Goal: Check status: Check status

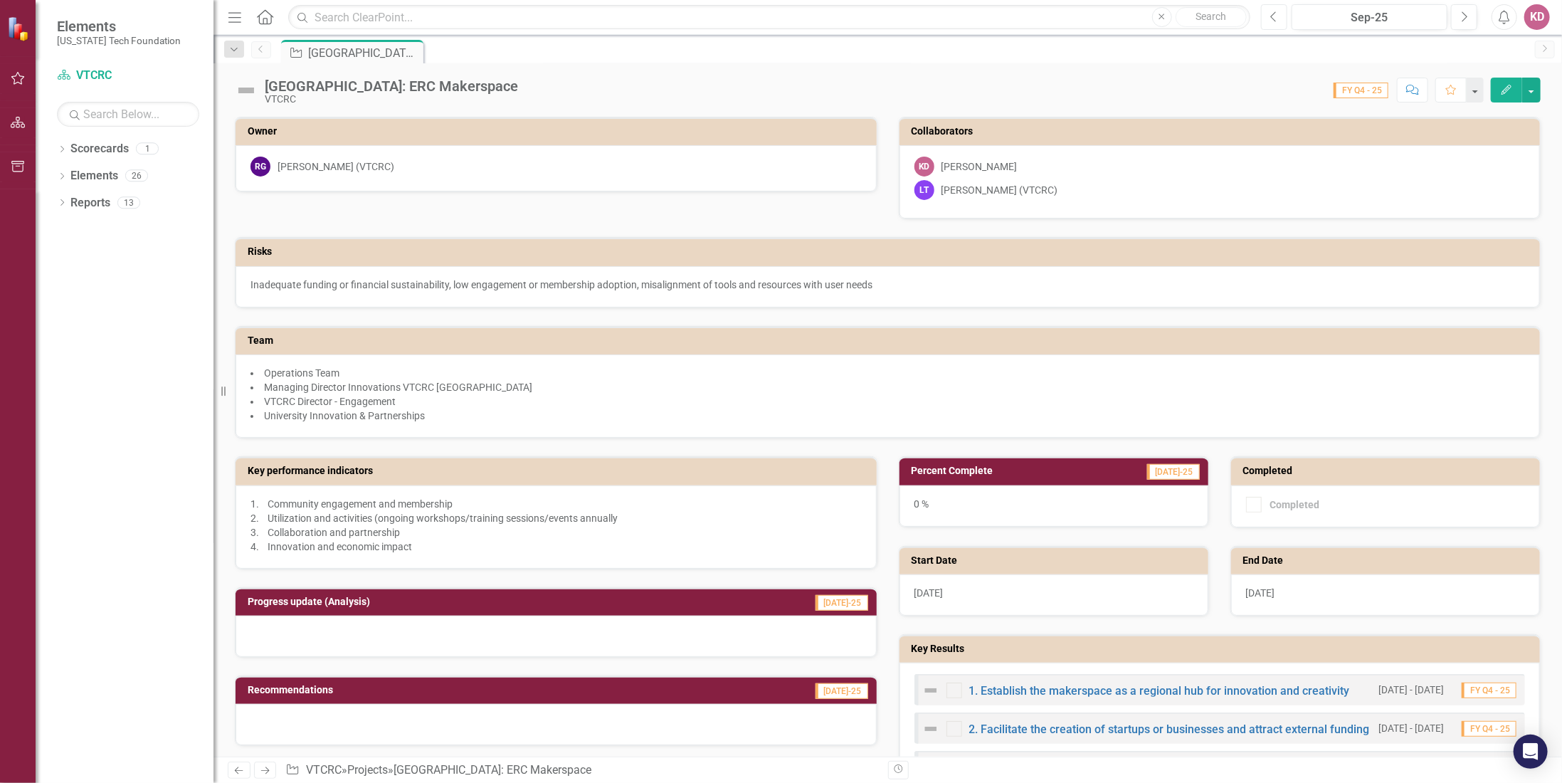
click at [1277, 18] on icon "Previous" at bounding box center [1274, 17] width 8 height 13
click at [984, 684] on link "1. Establish the makerspace as a regional hub for innovation and creativity" at bounding box center [1159, 691] width 381 height 14
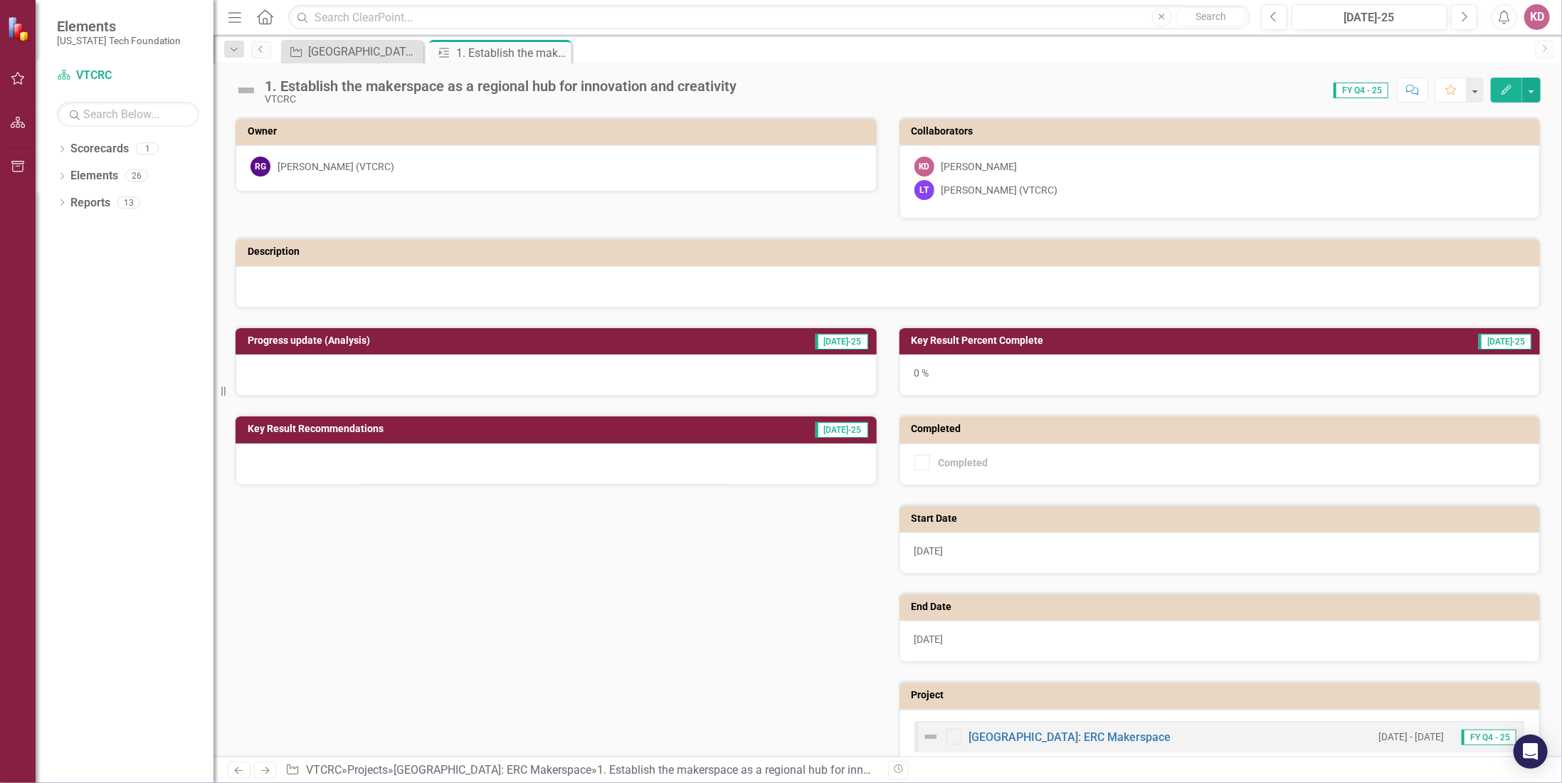
drag, startPoint x: 935, startPoint y: 364, endPoint x: 1003, endPoint y: 360, distance: 68.4
click at [935, 363] on div "0 %" at bounding box center [1220, 374] width 641 height 41
click at [1509, 342] on span "[DATE]-25" at bounding box center [1505, 342] width 53 height 16
click at [1025, 335] on h3 "Key Result Percent Complete" at bounding box center [1132, 340] width 441 height 11
click at [971, 335] on h3 "Key Result Percent Complete" at bounding box center [1132, 340] width 441 height 11
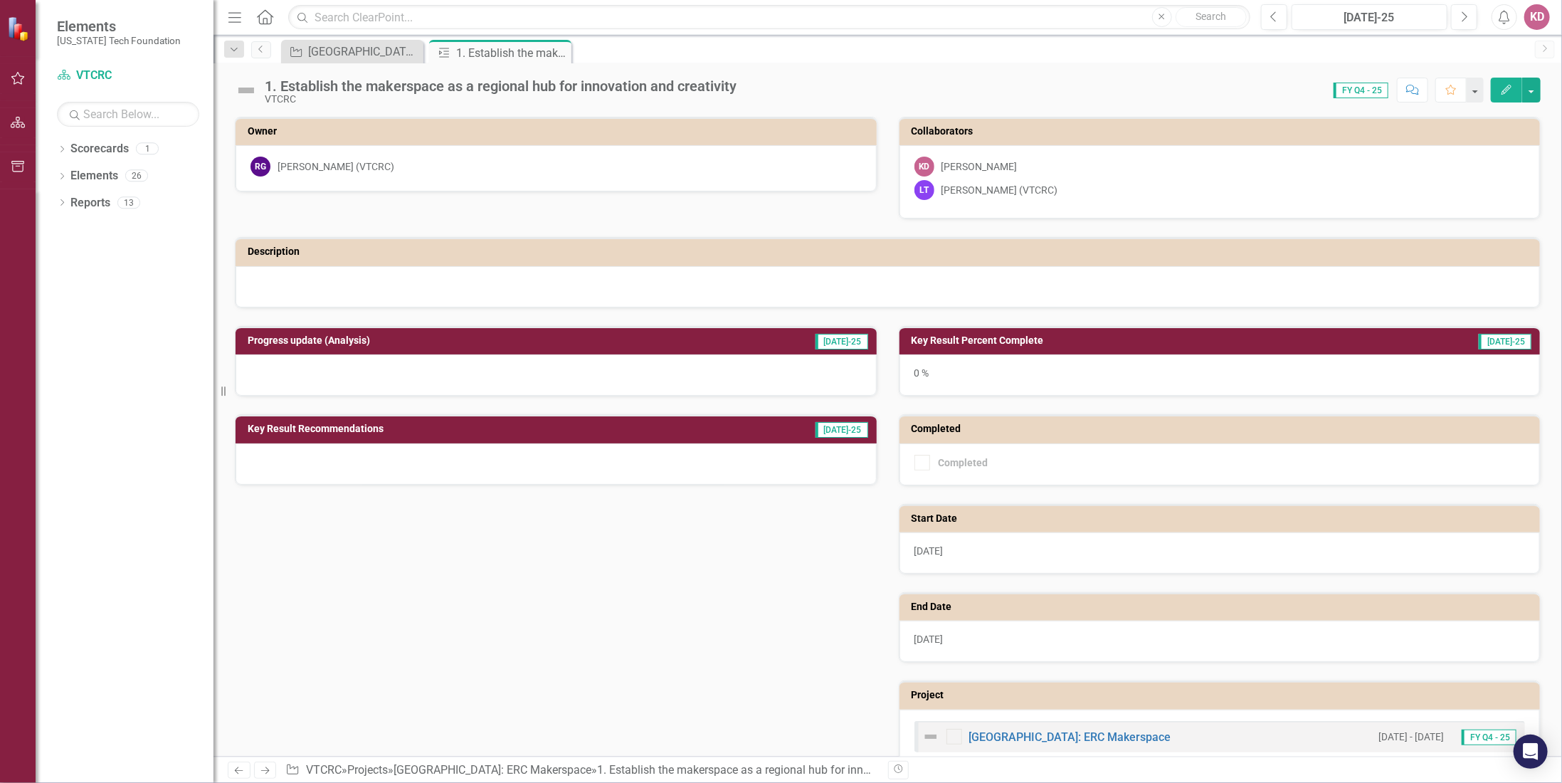
click at [971, 335] on h3 "Key Result Percent Complete" at bounding box center [1132, 340] width 441 height 11
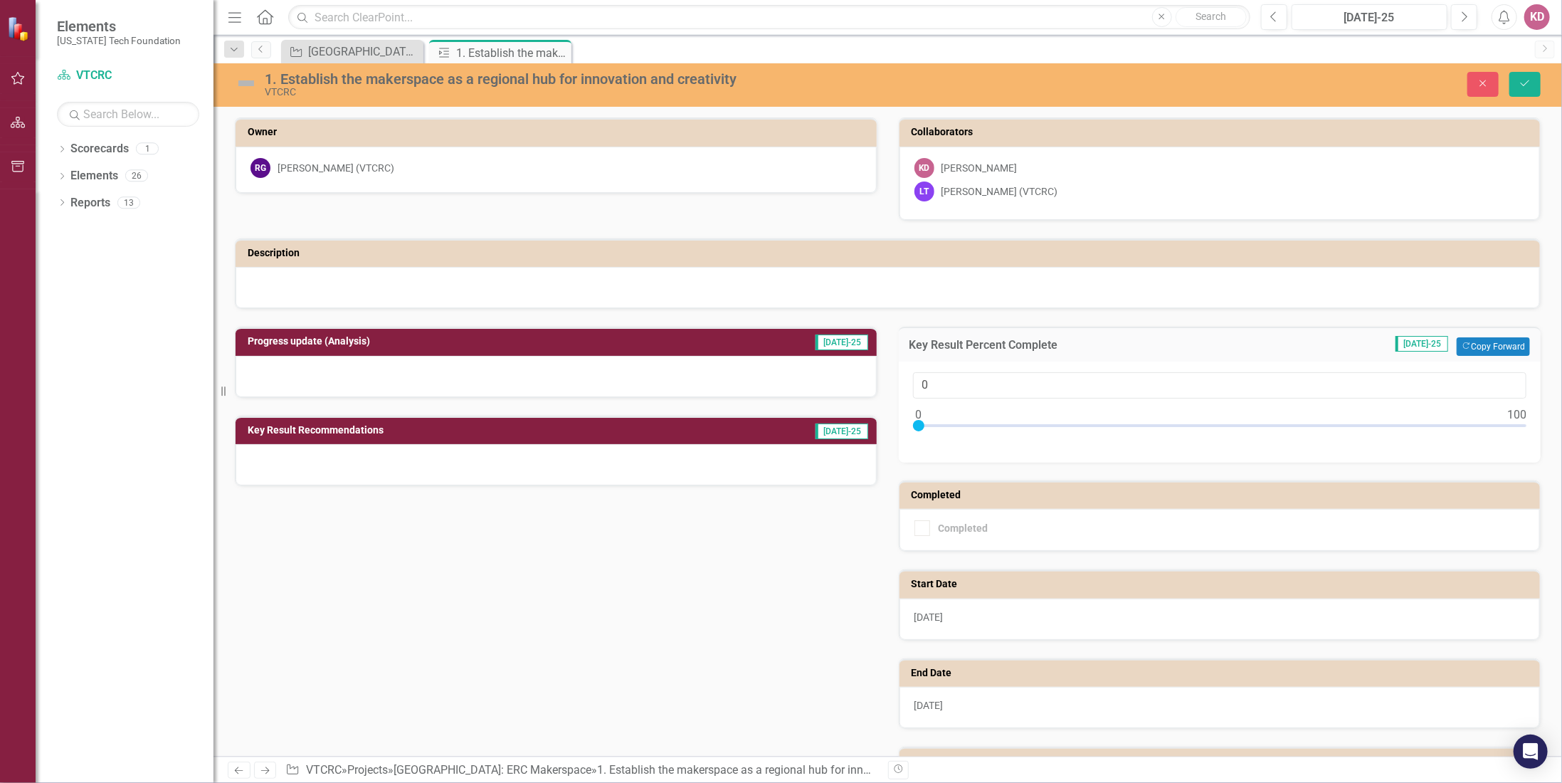
click at [952, 369] on div "0" at bounding box center [1220, 412] width 643 height 101
click at [652, 519] on div "Progress update (Analysis) [DATE]-25 Key Result Recommendations [DATE]-25 Key R…" at bounding box center [887, 575] width 1327 height 532
click at [319, 337] on h3 "Progress update (Analysis)" at bounding box center [463, 341] width 431 height 11
click at [311, 340] on h3 "Progress update (Analysis)" at bounding box center [463, 341] width 431 height 11
click at [310, 341] on h3 "Progress update (Analysis)" at bounding box center [463, 341] width 431 height 11
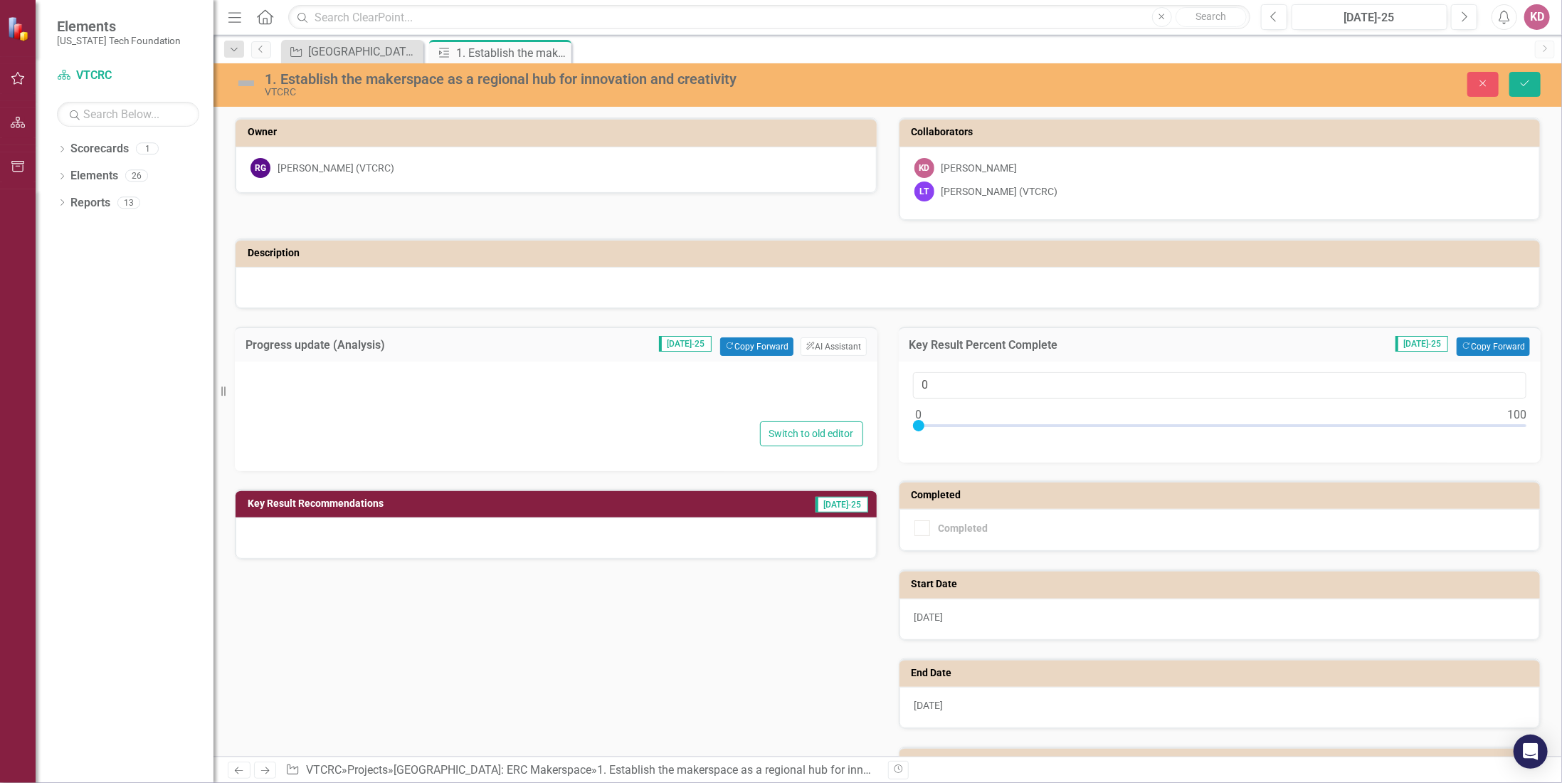
drag, startPoint x: 444, startPoint y: 676, endPoint x: 980, endPoint y: 329, distance: 638.6
click at [446, 676] on div "Progress update (Analysis) [DATE]-25 Copy Forward Copy Forward ClearPoint AI AI…" at bounding box center [887, 575] width 1327 height 532
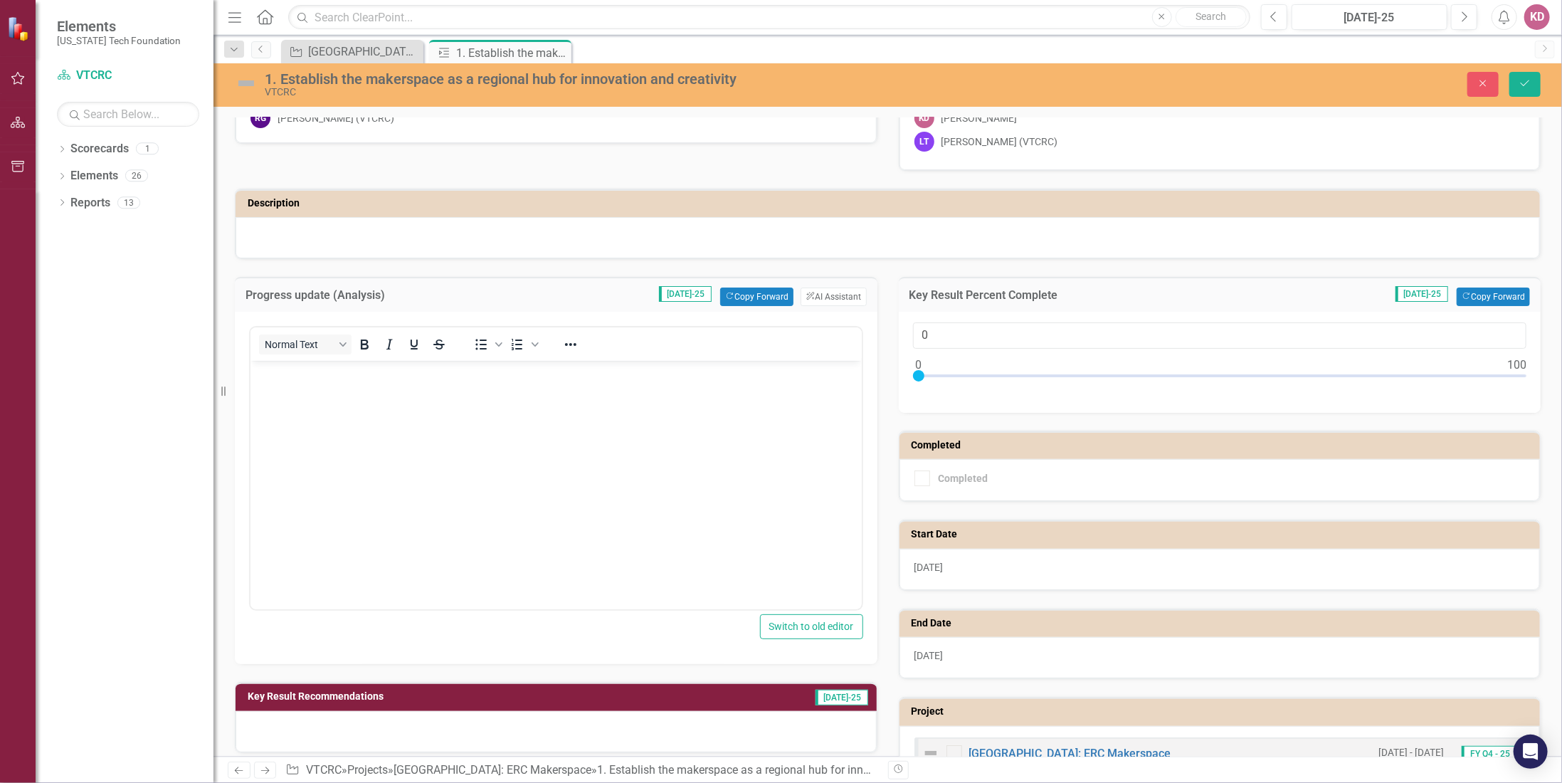
scroll to position [89, 0]
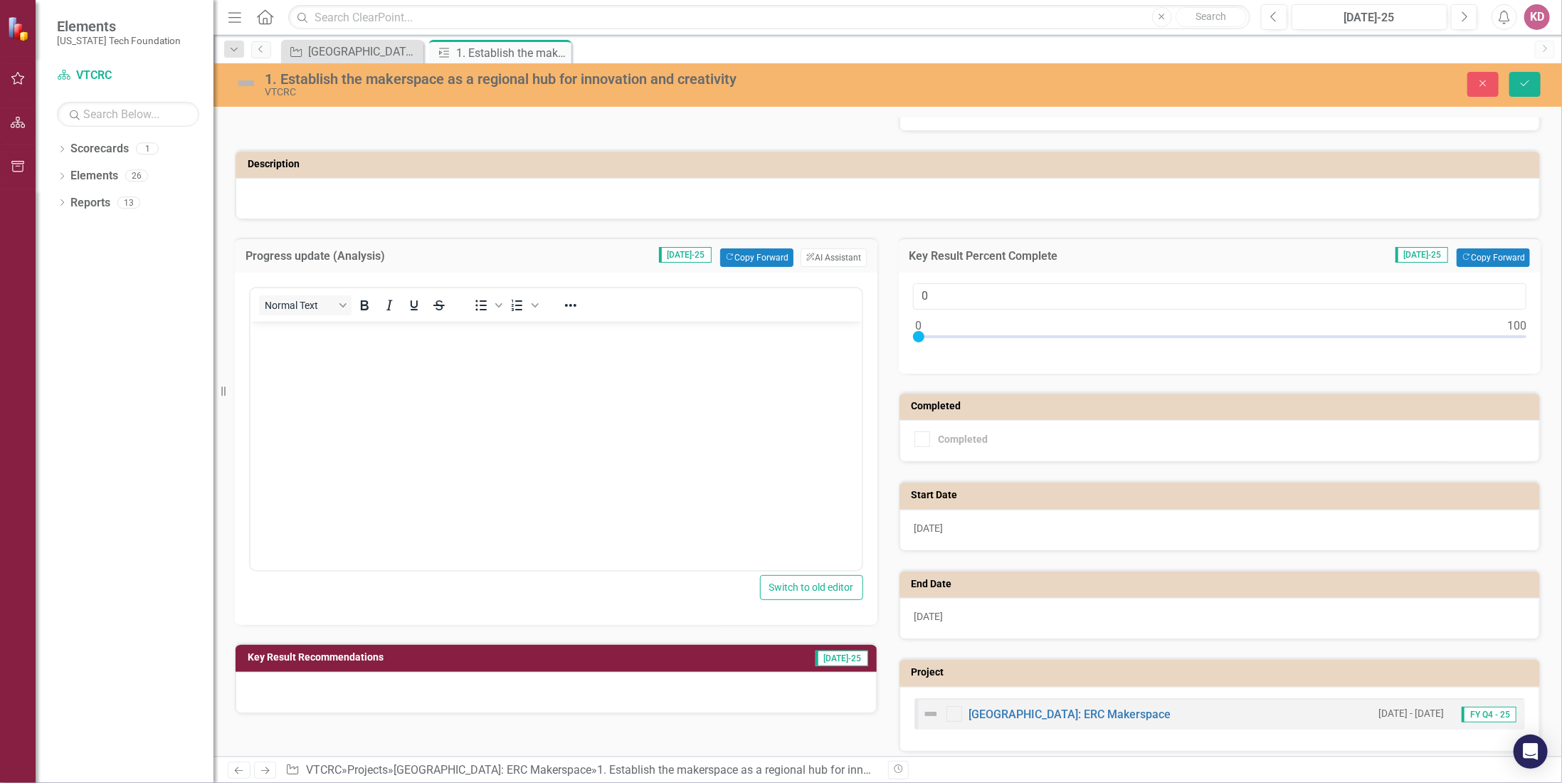
click at [1050, 408] on td "Completed" at bounding box center [1223, 407] width 622 height 21
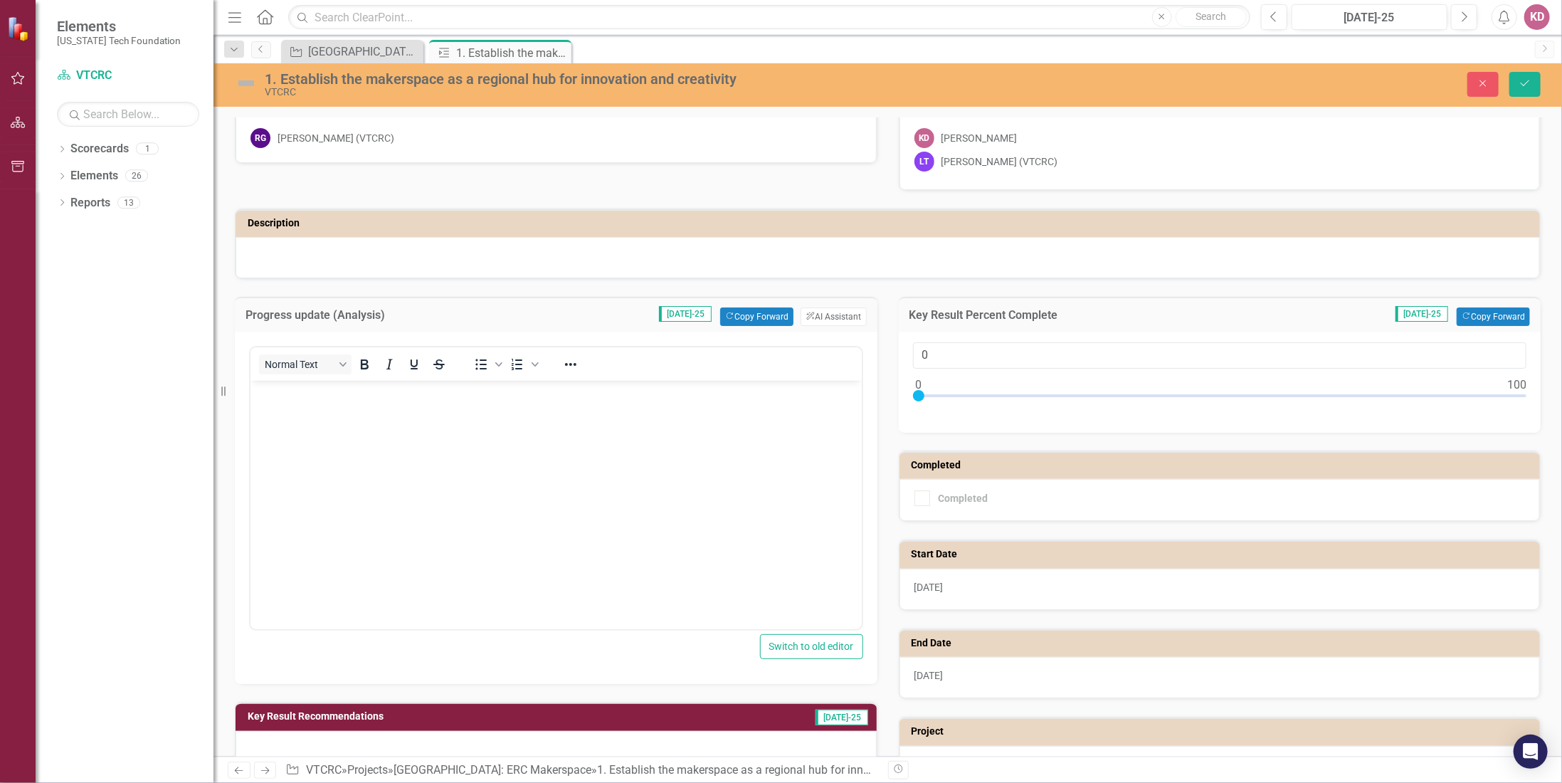
scroll to position [0, 0]
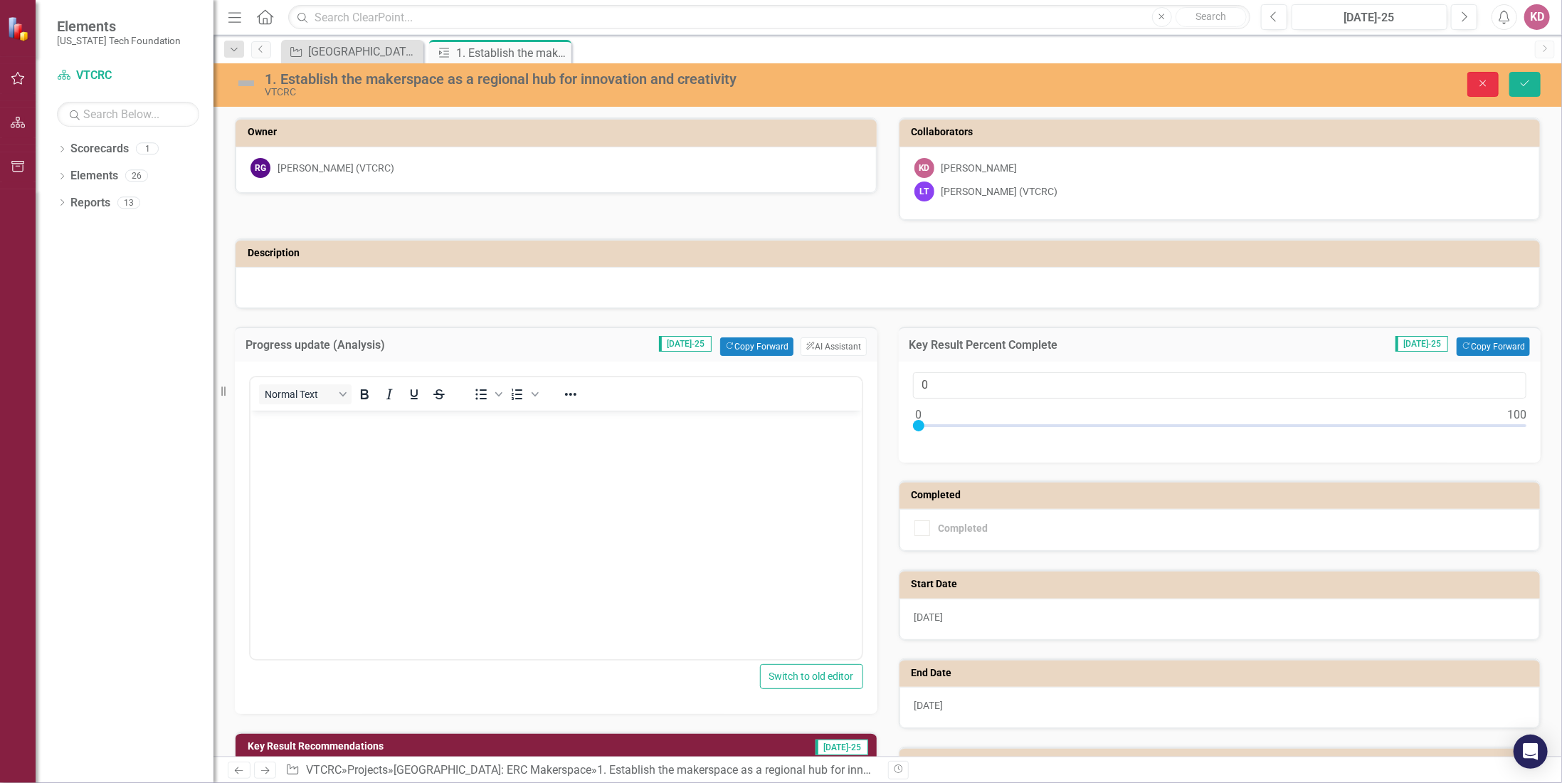
click at [1482, 82] on icon "Close" at bounding box center [1483, 83] width 13 height 10
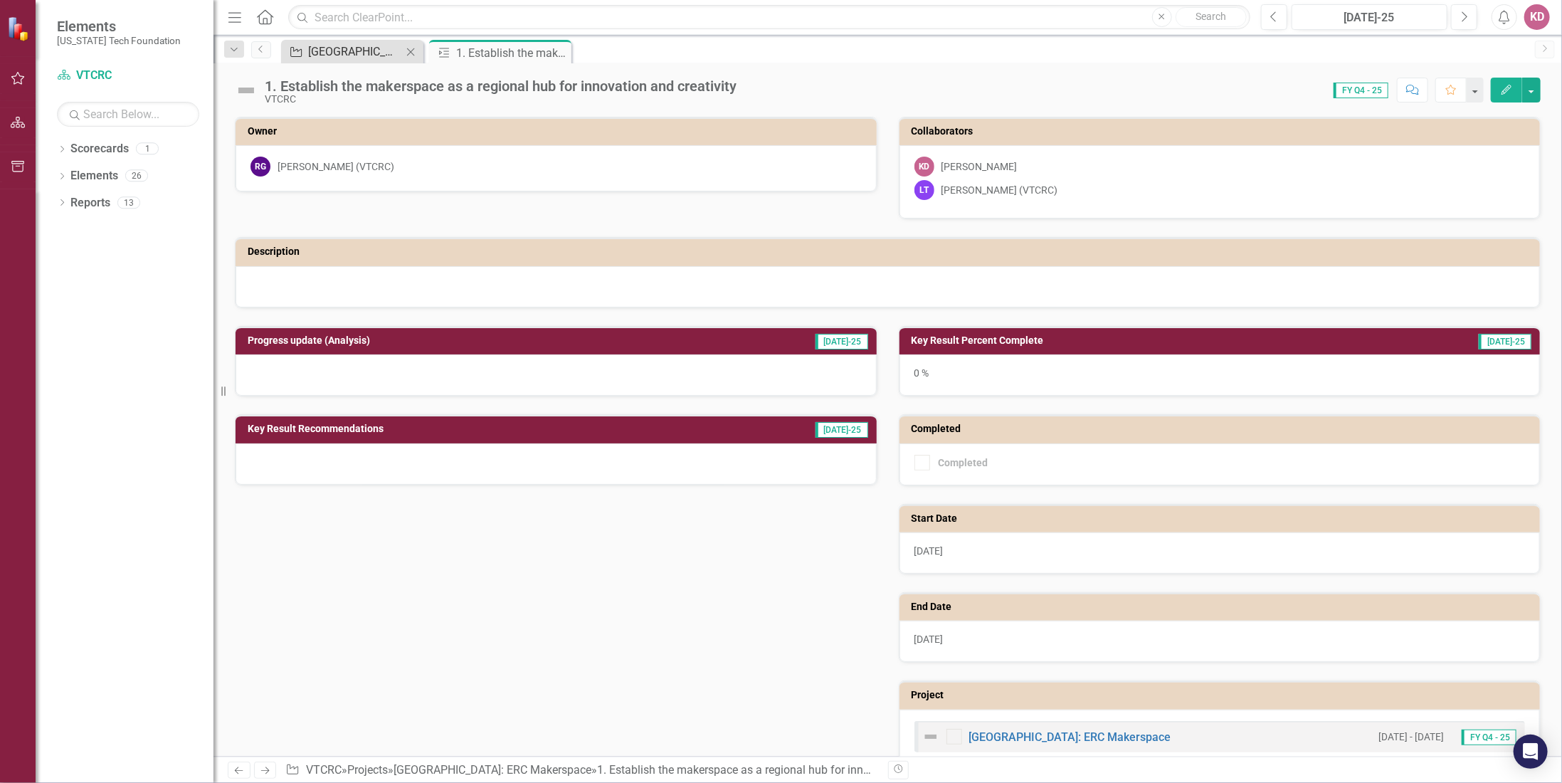
click at [316, 54] on div "[GEOGRAPHIC_DATA]: ERC Makerspace" at bounding box center [355, 52] width 94 height 18
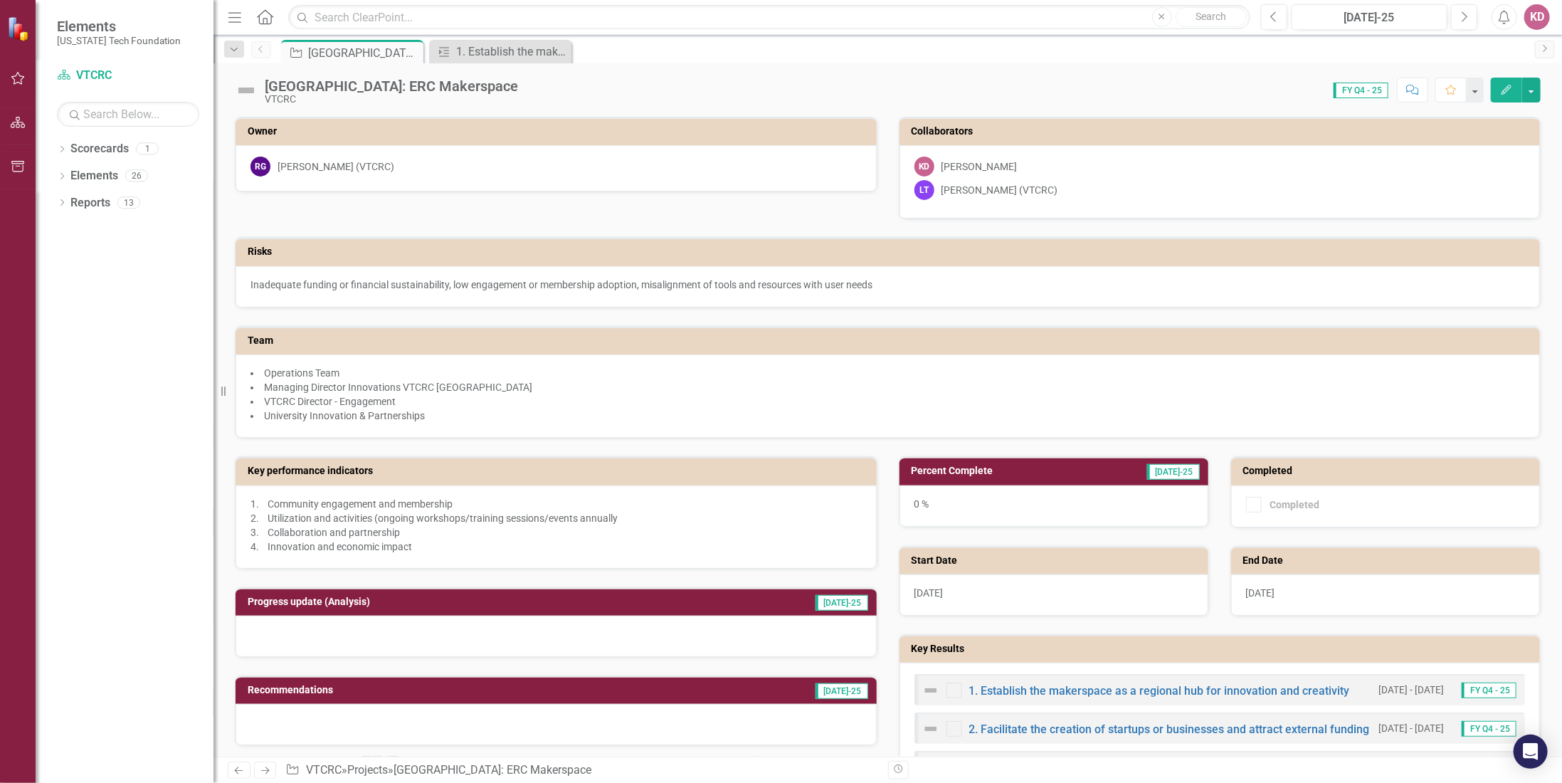
click at [16, 82] on icon "button" at bounding box center [18, 78] width 15 height 11
click at [78, 159] on link "My Updates" at bounding box center [128, 157] width 142 height 16
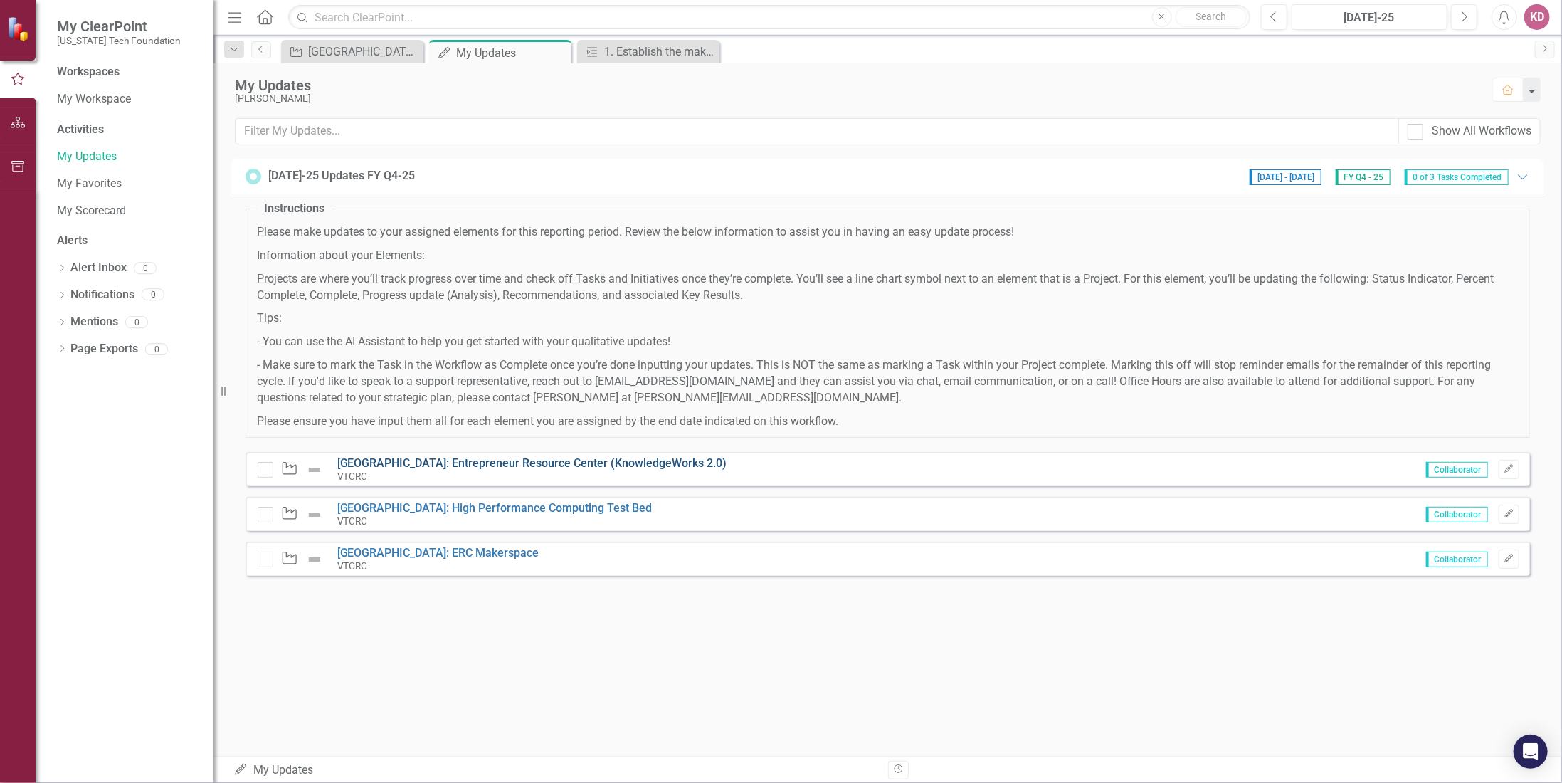
click at [407, 459] on link "[GEOGRAPHIC_DATA]: Entrepreneur Resource Center (KnowledgeWorks 2.0)" at bounding box center [532, 463] width 390 height 14
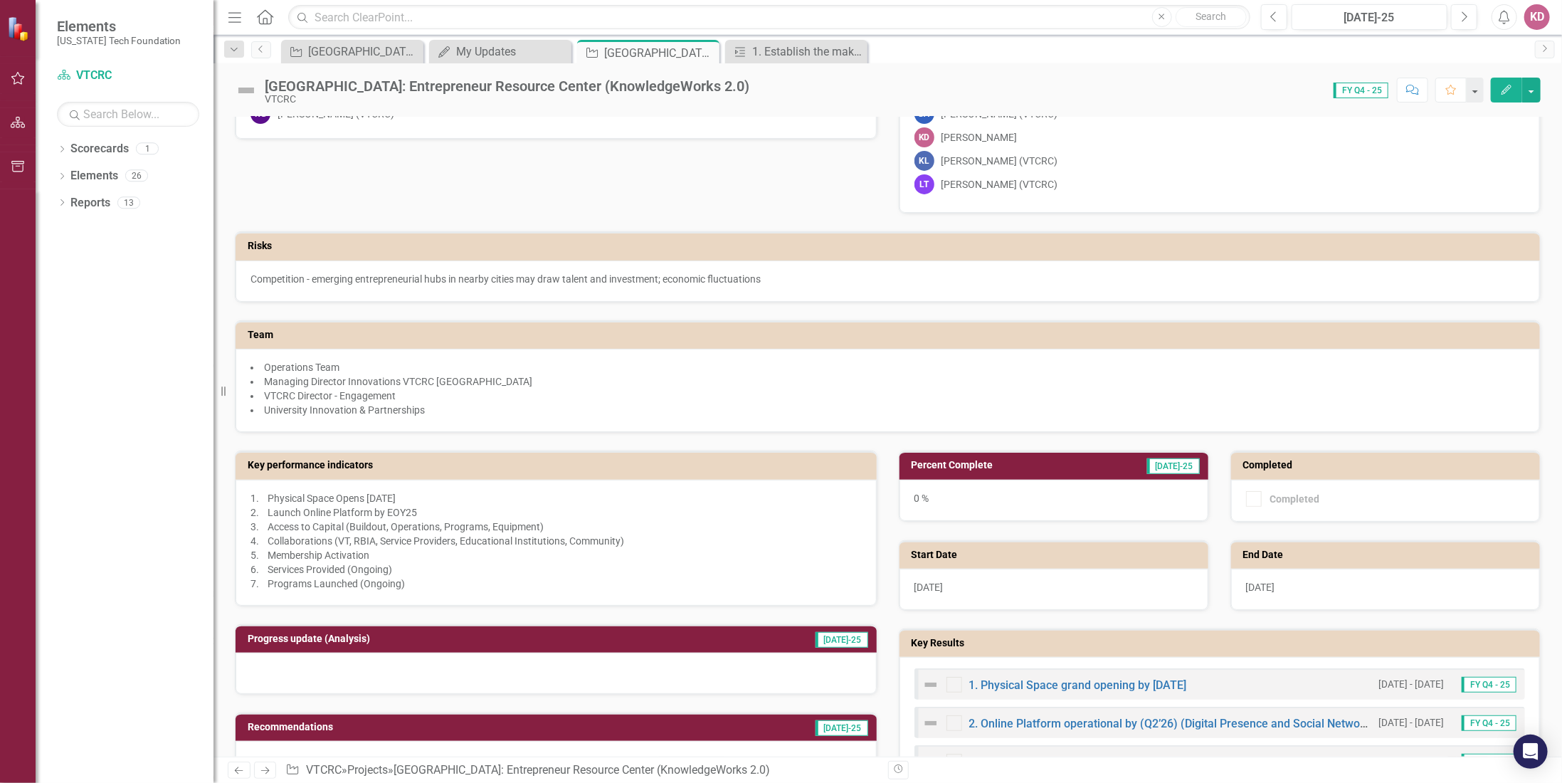
scroll to position [214, 0]
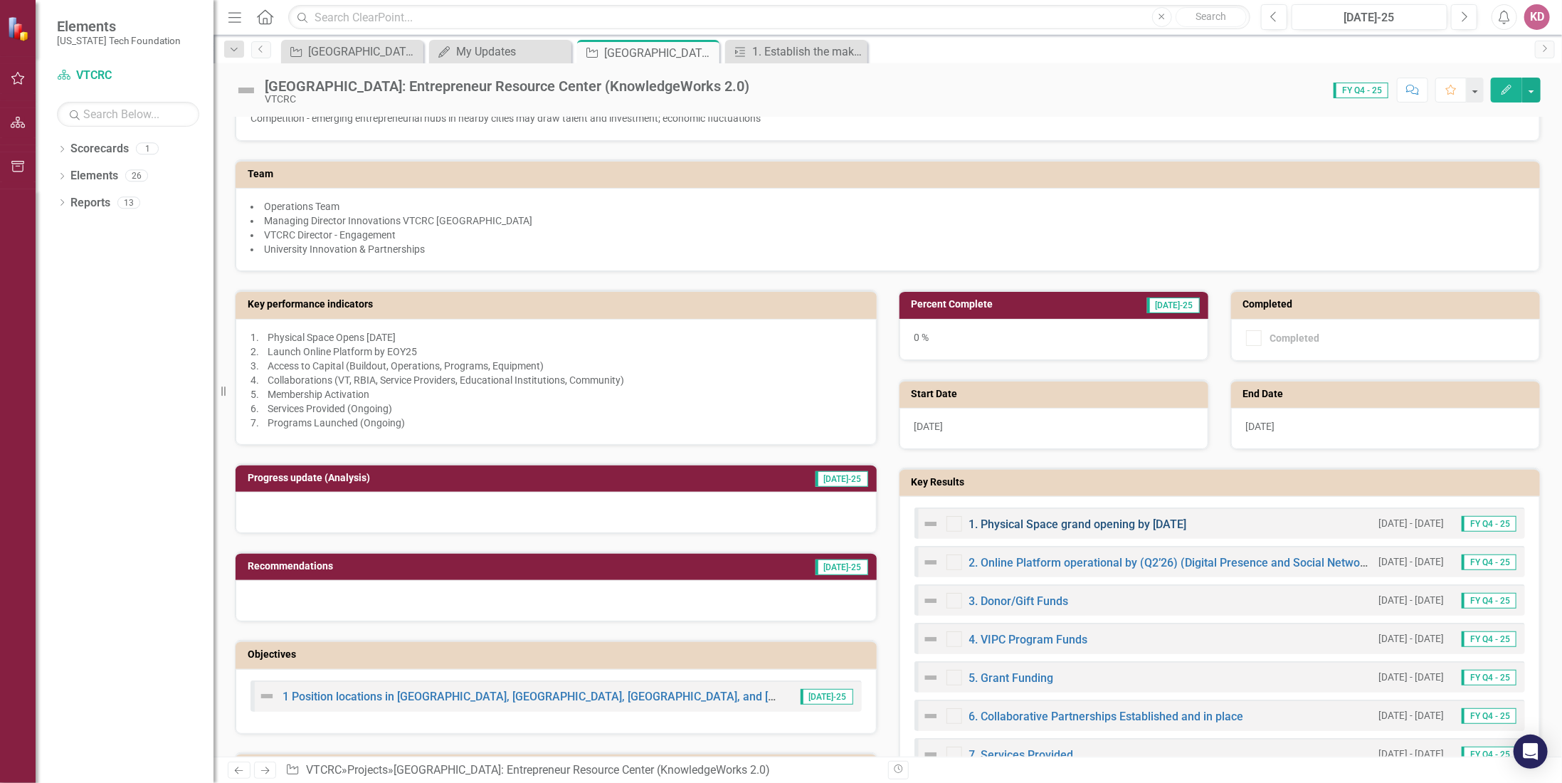
click at [1048, 517] on link "1. Physical Space grand opening by [DATE]" at bounding box center [1078, 524] width 218 height 14
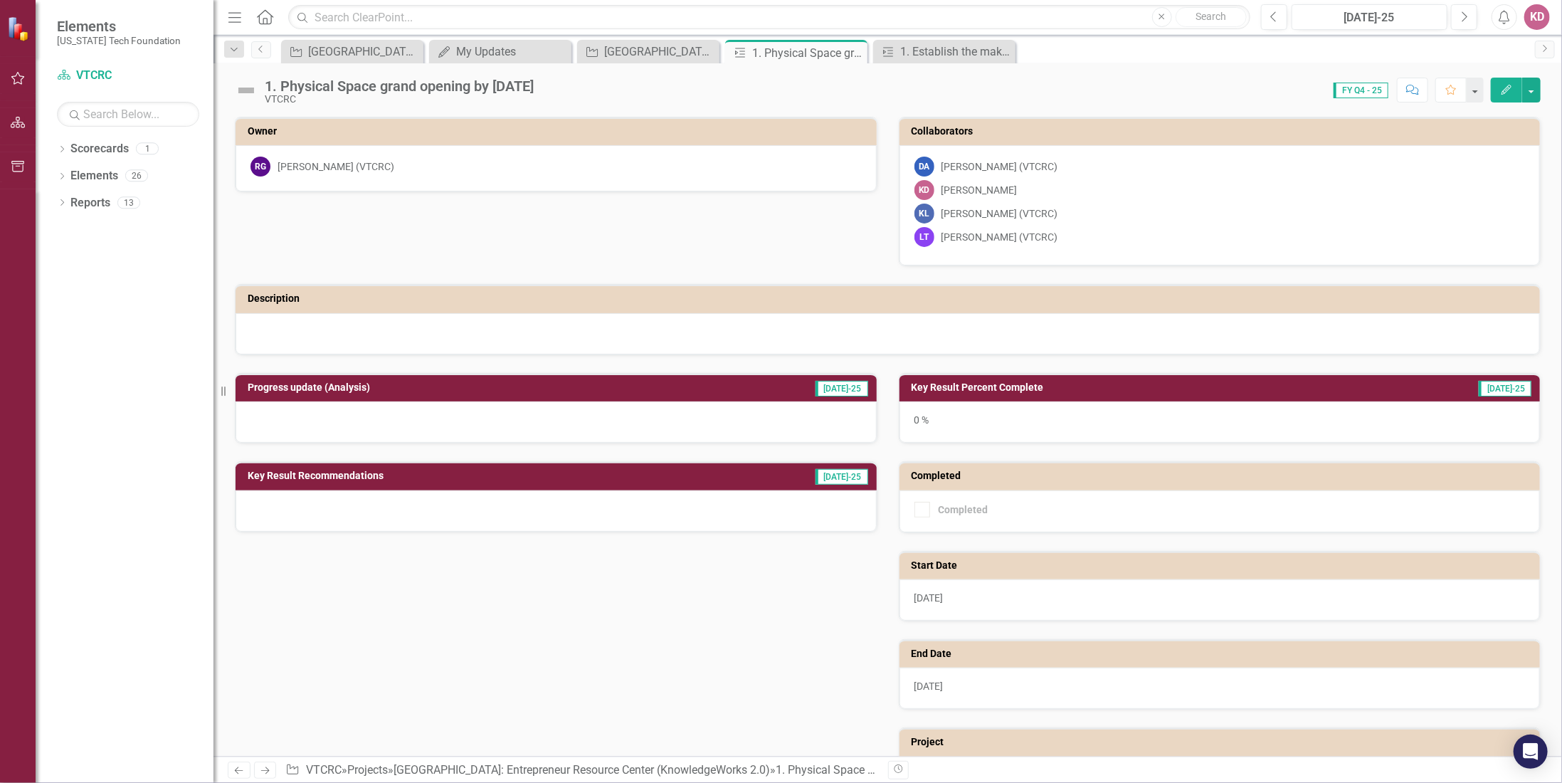
click at [1017, 389] on h3 "Key Result Percent Complete" at bounding box center [1132, 387] width 441 height 11
click at [1014, 384] on h3 "Key Result Percent Complete" at bounding box center [1132, 387] width 441 height 11
click at [1503, 382] on span "[DATE]-25" at bounding box center [1505, 389] width 53 height 16
click at [954, 382] on h3 "Key Result Percent Complete" at bounding box center [1132, 387] width 441 height 11
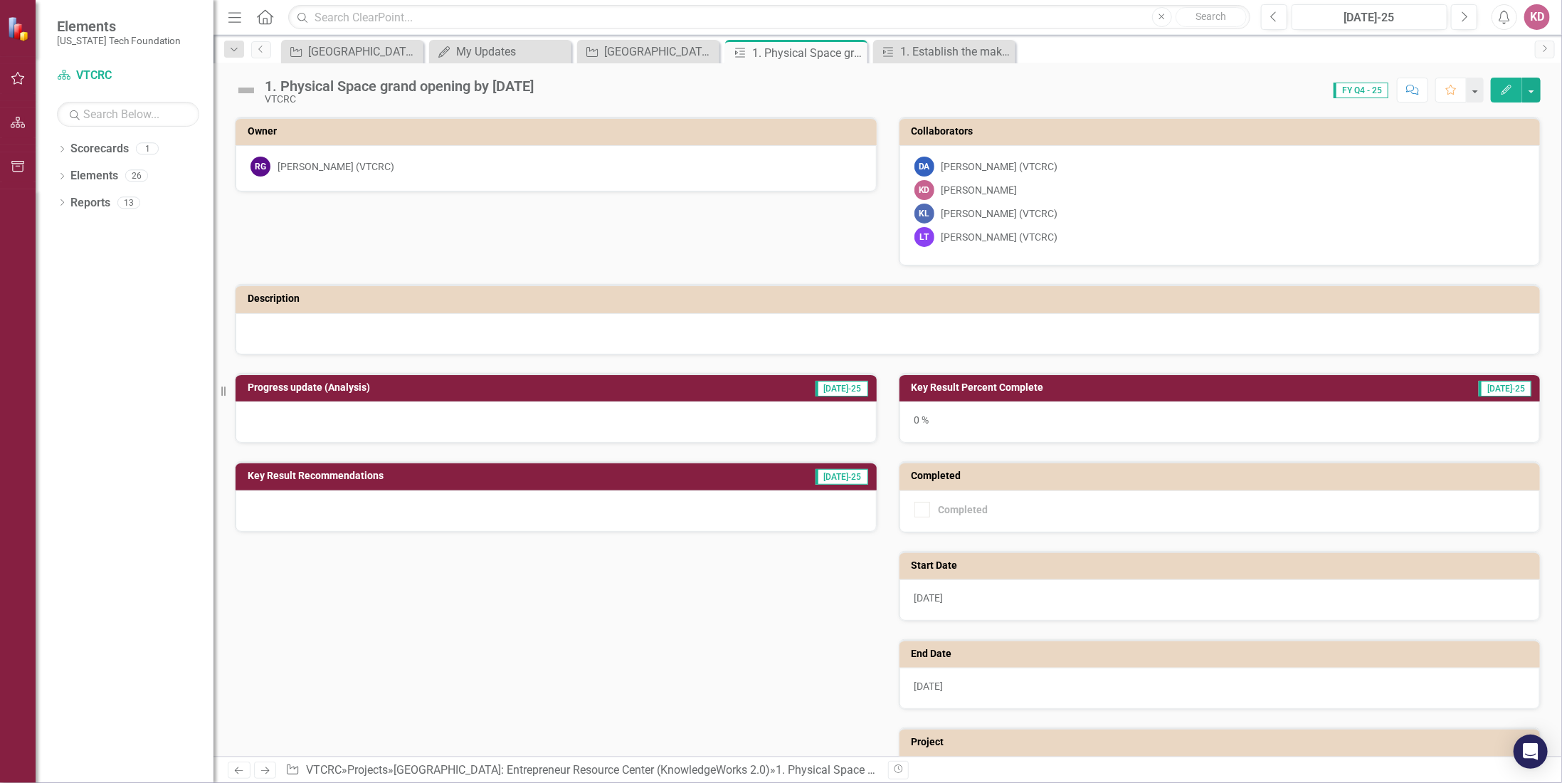
click at [955, 382] on h3 "Key Result Percent Complete" at bounding box center [1132, 387] width 441 height 11
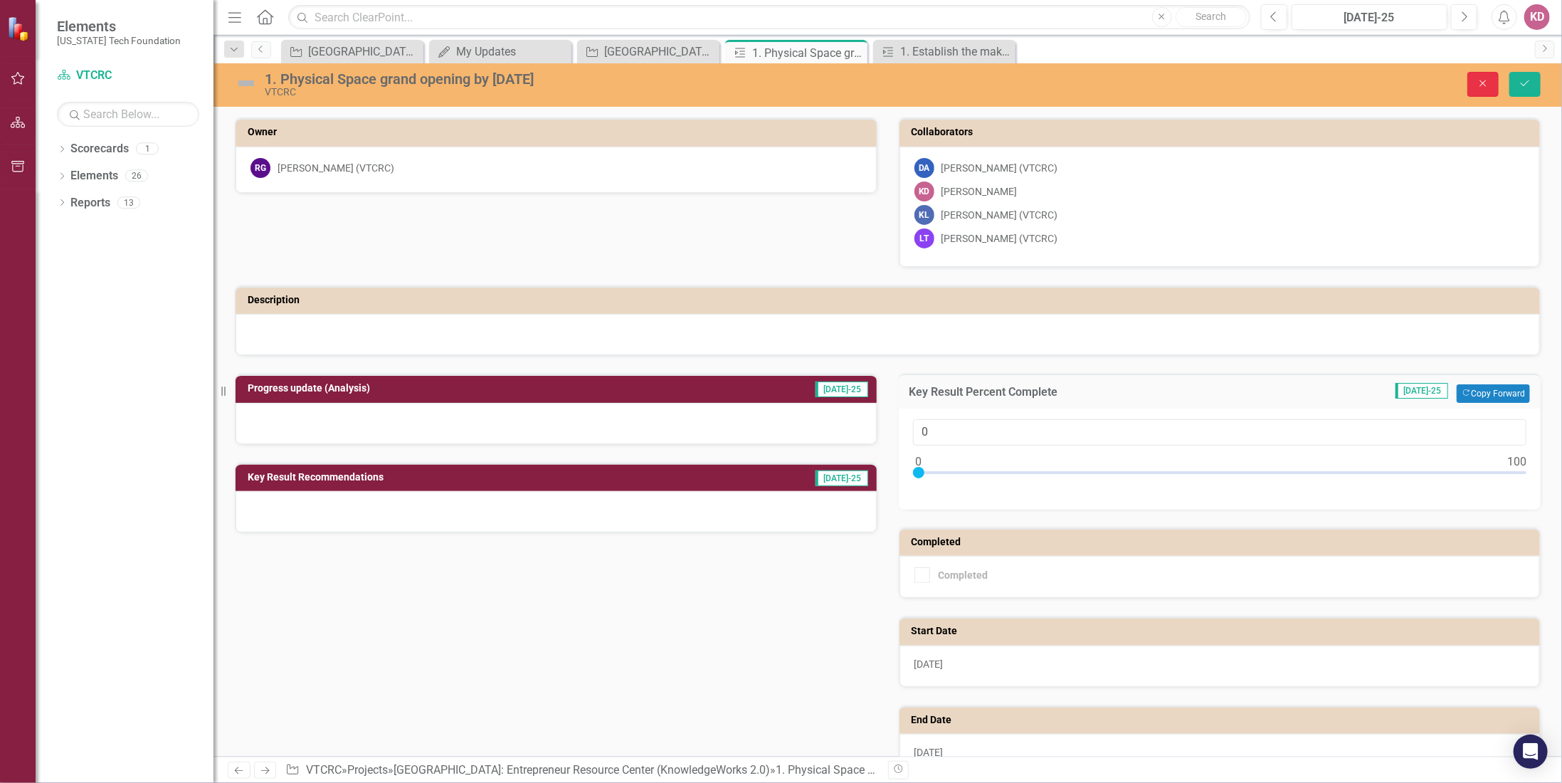
click at [1475, 81] on button "Close" at bounding box center [1482, 84] width 31 height 25
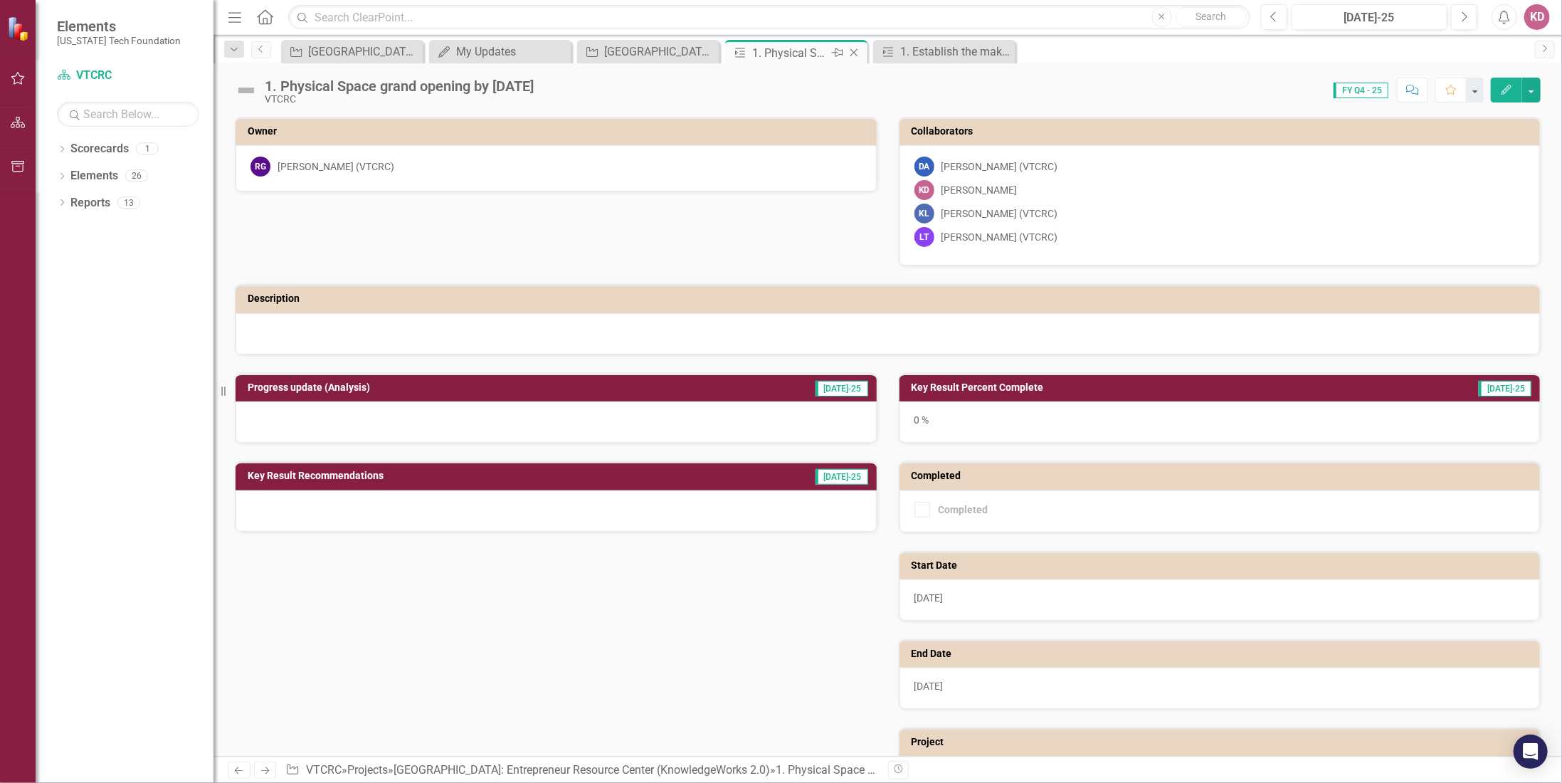
click at [855, 50] on icon at bounding box center [854, 53] width 8 height 8
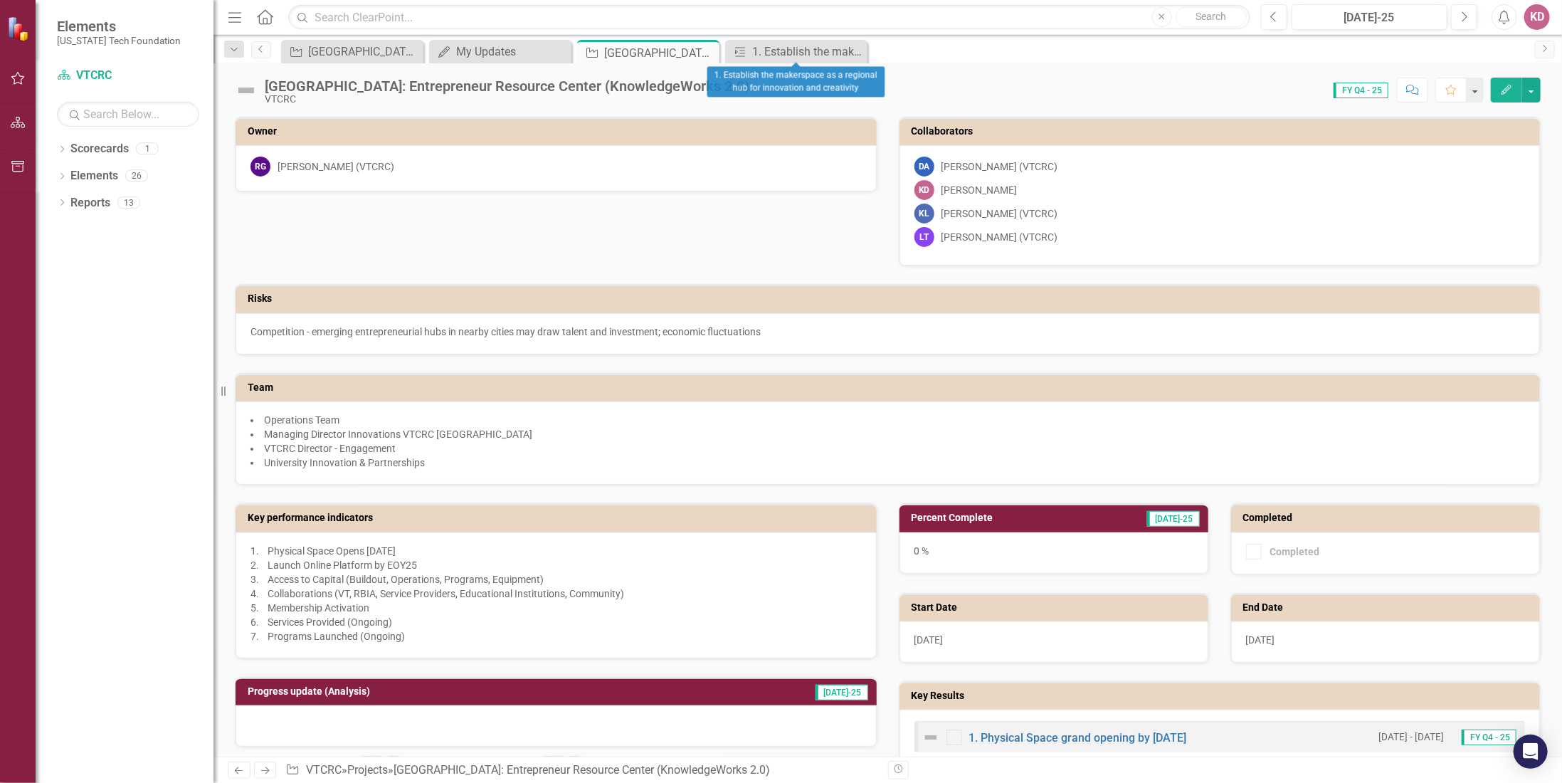
drag, startPoint x: 855, startPoint y: 49, endPoint x: 843, endPoint y: 50, distance: 12.8
click at [0, 0] on icon "Close" at bounding box center [0, 0] width 0 height 0
click at [87, 149] on link "Scorecards" at bounding box center [99, 149] width 58 height 16
click at [70, 179] on div "Dropdown Elements 26" at bounding box center [135, 177] width 157 height 27
click at [59, 172] on div "Dropdown" at bounding box center [62, 178] width 10 height 12
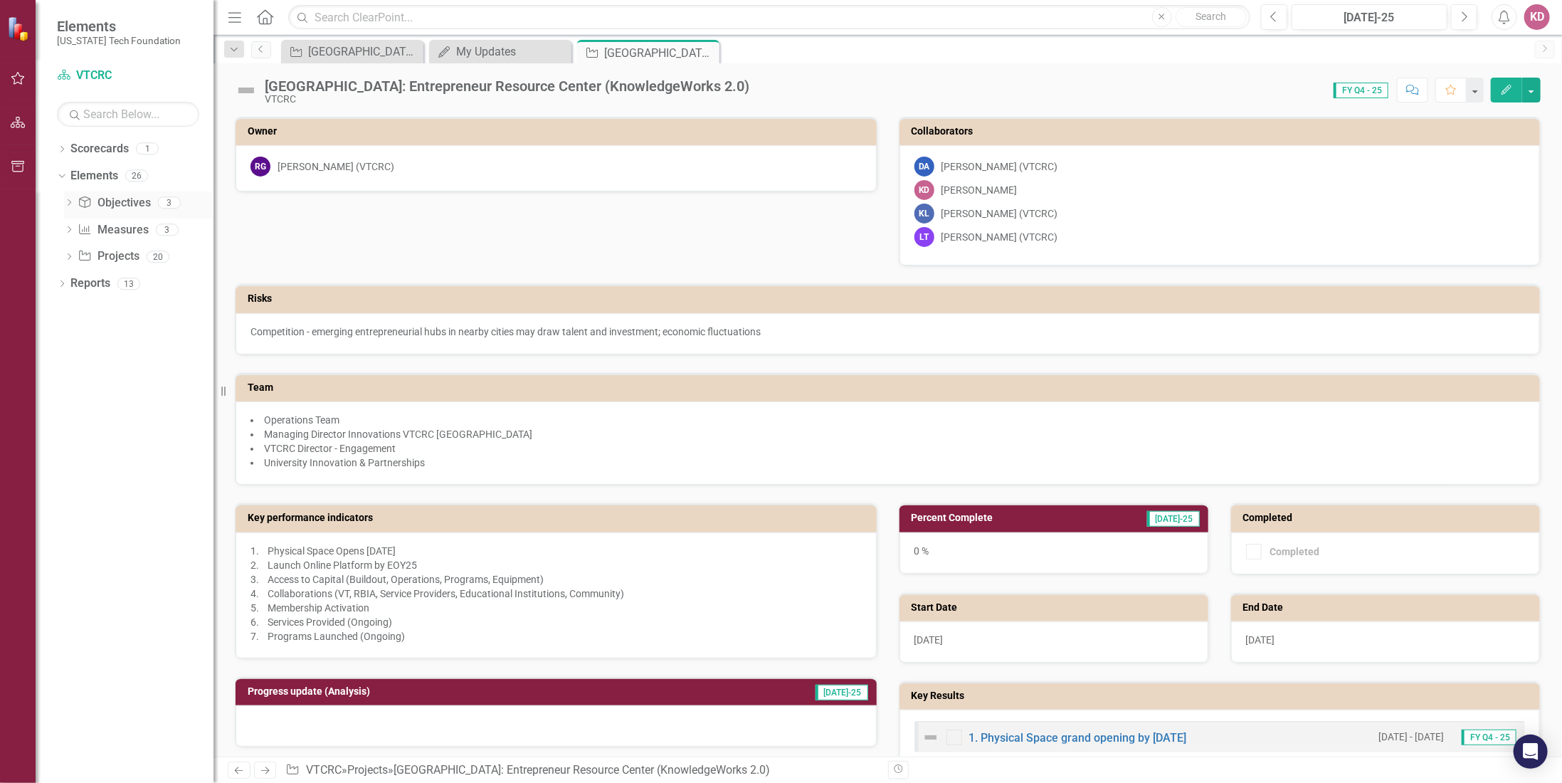
click at [69, 203] on icon "Dropdown" at bounding box center [69, 204] width 10 height 8
click at [70, 331] on icon "Dropdown" at bounding box center [69, 333] width 10 height 8
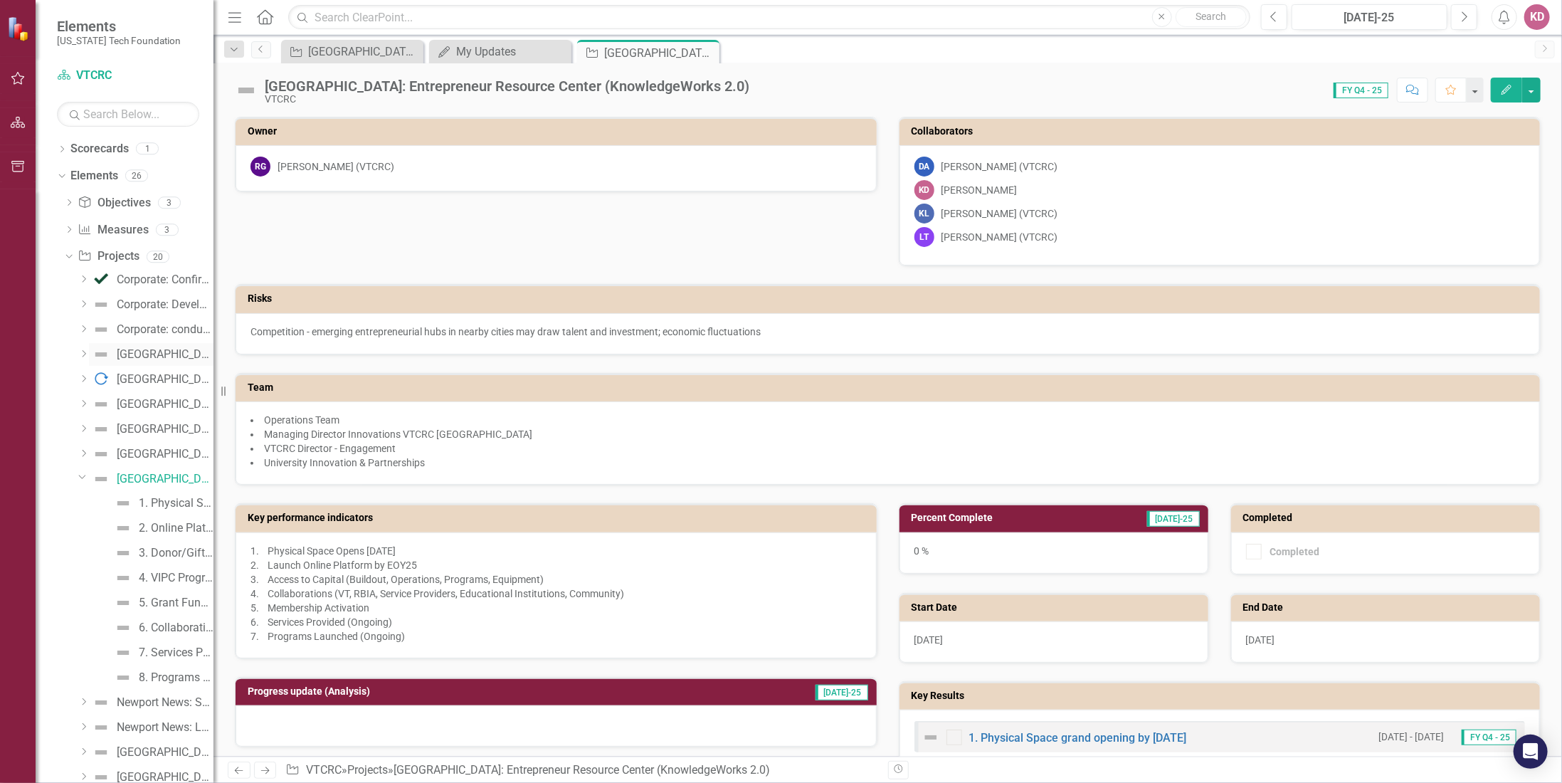
click at [159, 353] on div "[GEOGRAPHIC_DATA]: continue execution of master site plan" at bounding box center [165, 354] width 97 height 13
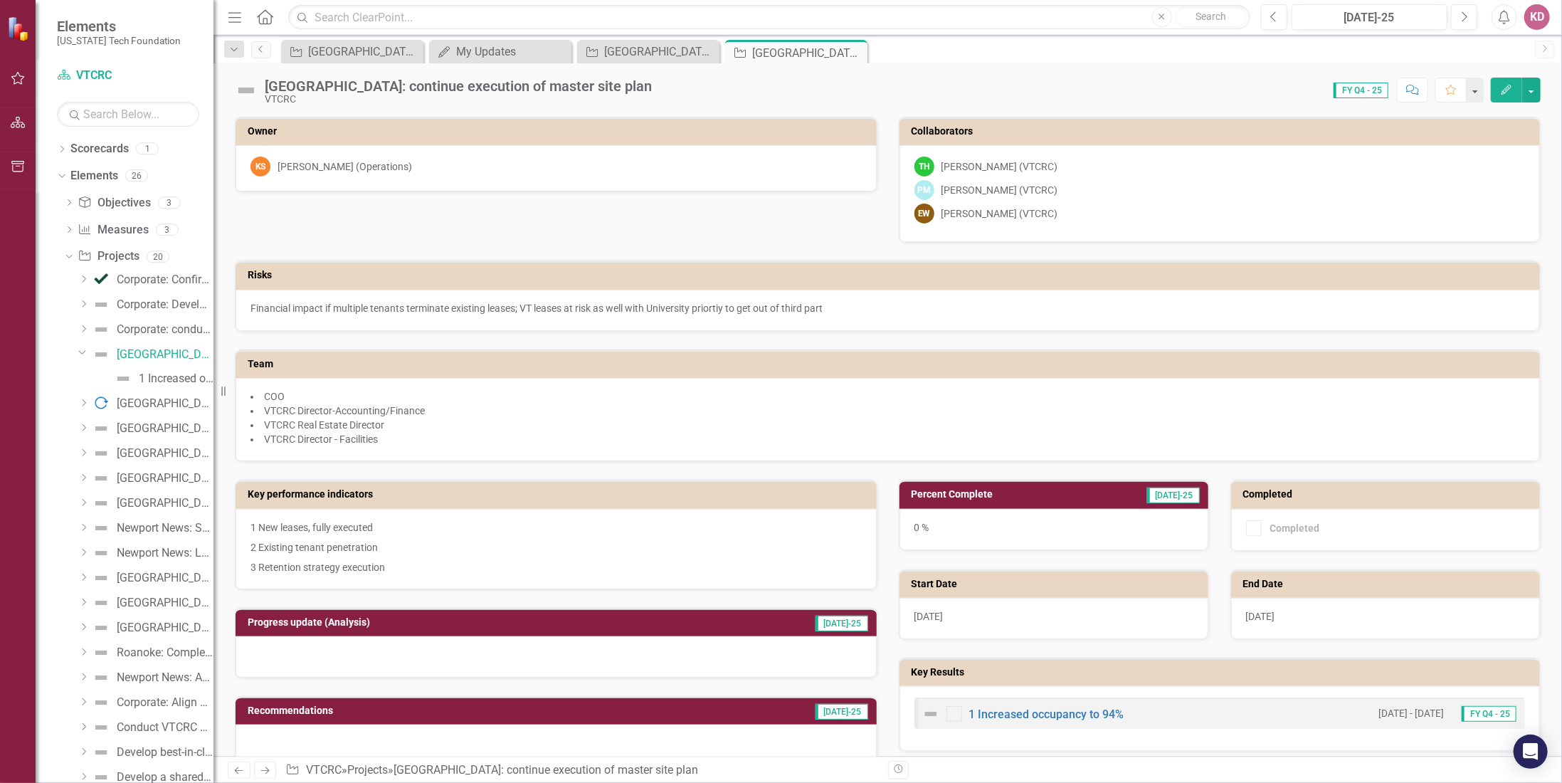
click at [1013, 492] on h3 "Percent Complete" at bounding box center [999, 494] width 174 height 11
click at [1011, 489] on h3 "Percent Complete" at bounding box center [999, 494] width 174 height 11
click at [1013, 489] on h3 "Percent Complete" at bounding box center [999, 494] width 174 height 11
click at [947, 489] on h3 "Percent Complete" at bounding box center [999, 494] width 174 height 11
click at [946, 489] on h3 "Percent Complete" at bounding box center [999, 494] width 174 height 11
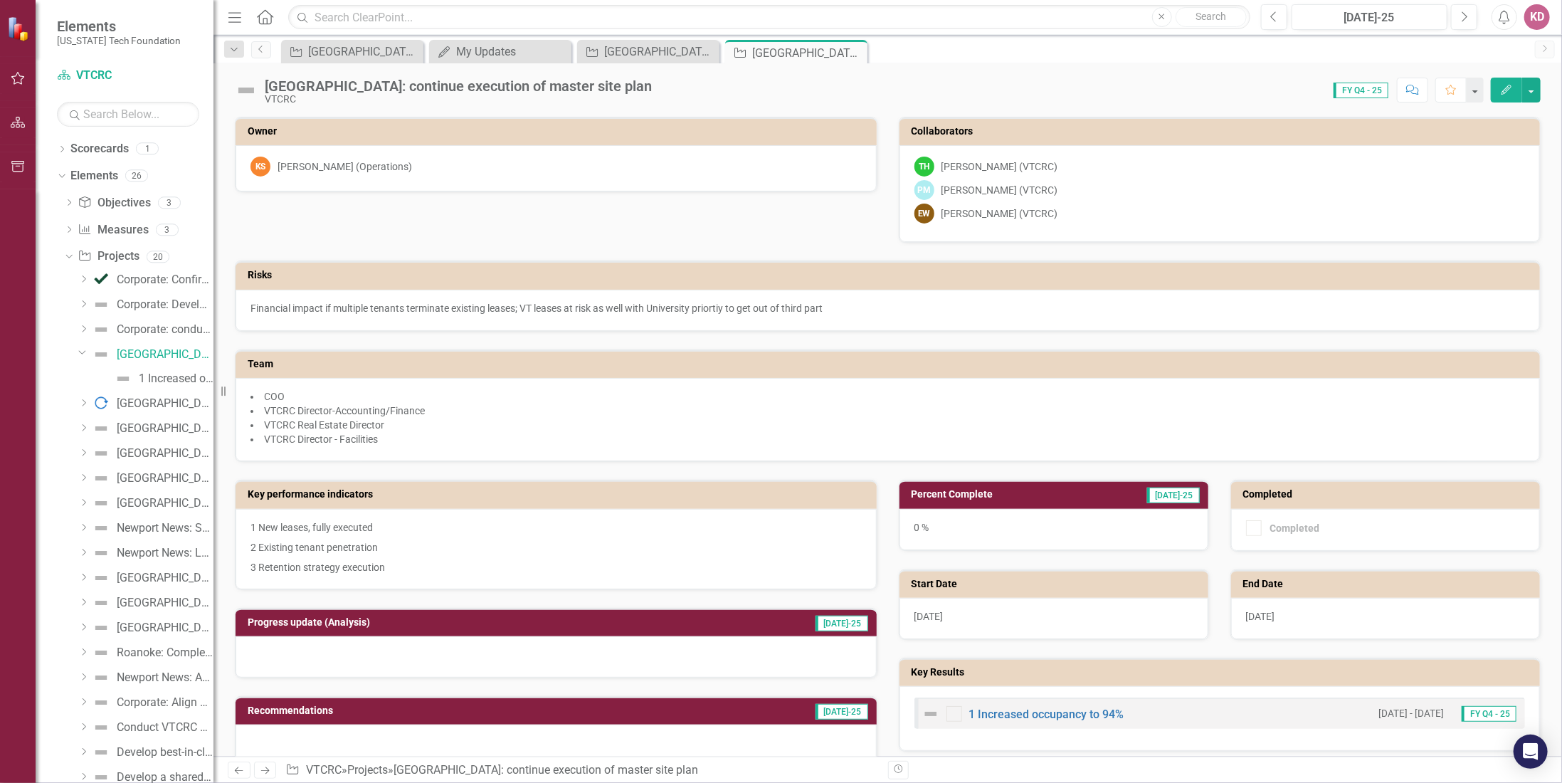
click at [946, 489] on h3 "Percent Complete" at bounding box center [999, 494] width 174 height 11
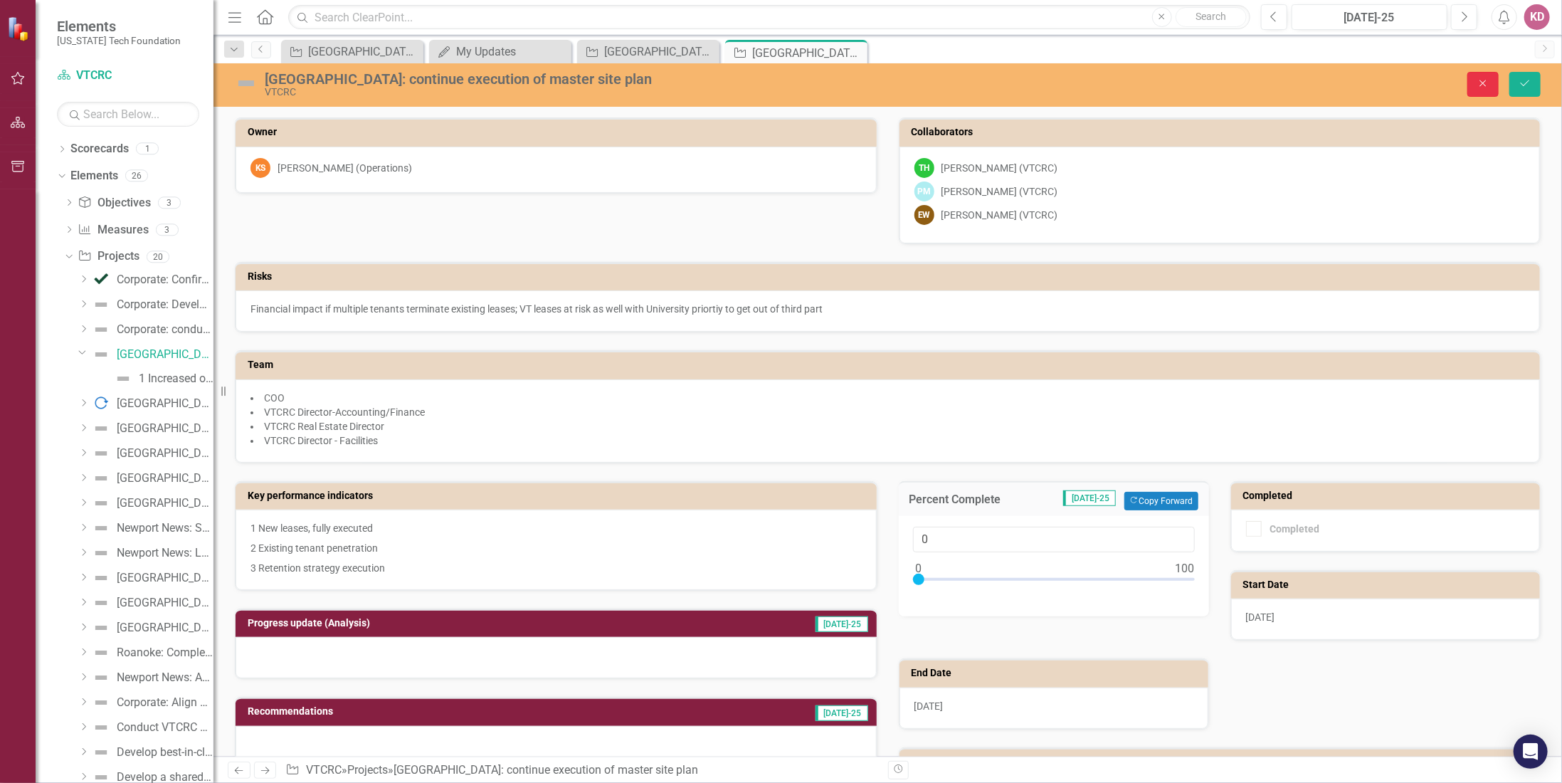
click at [1483, 75] on button "Close" at bounding box center [1482, 84] width 31 height 25
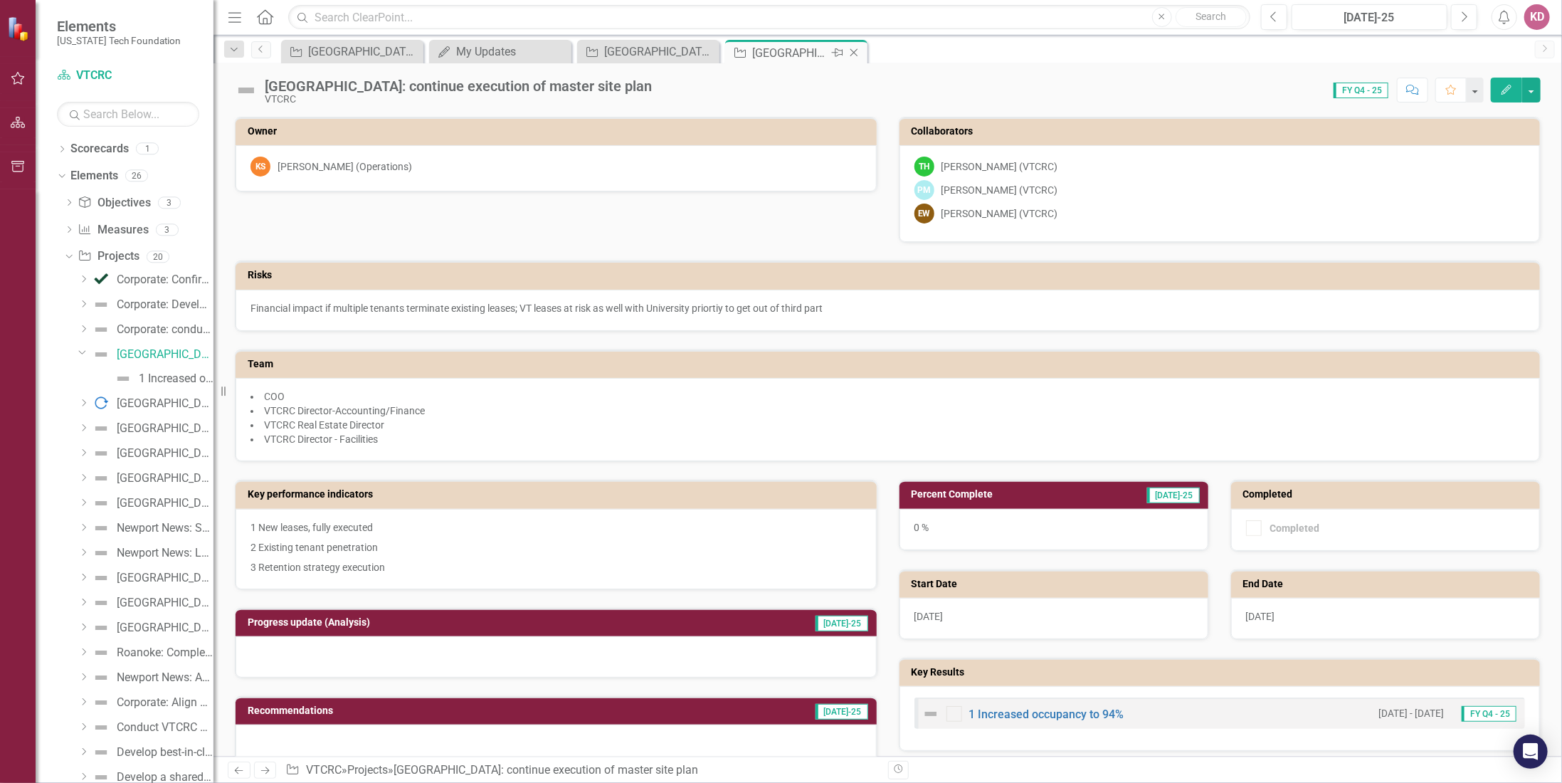
click at [853, 52] on icon "Close" at bounding box center [854, 52] width 14 height 11
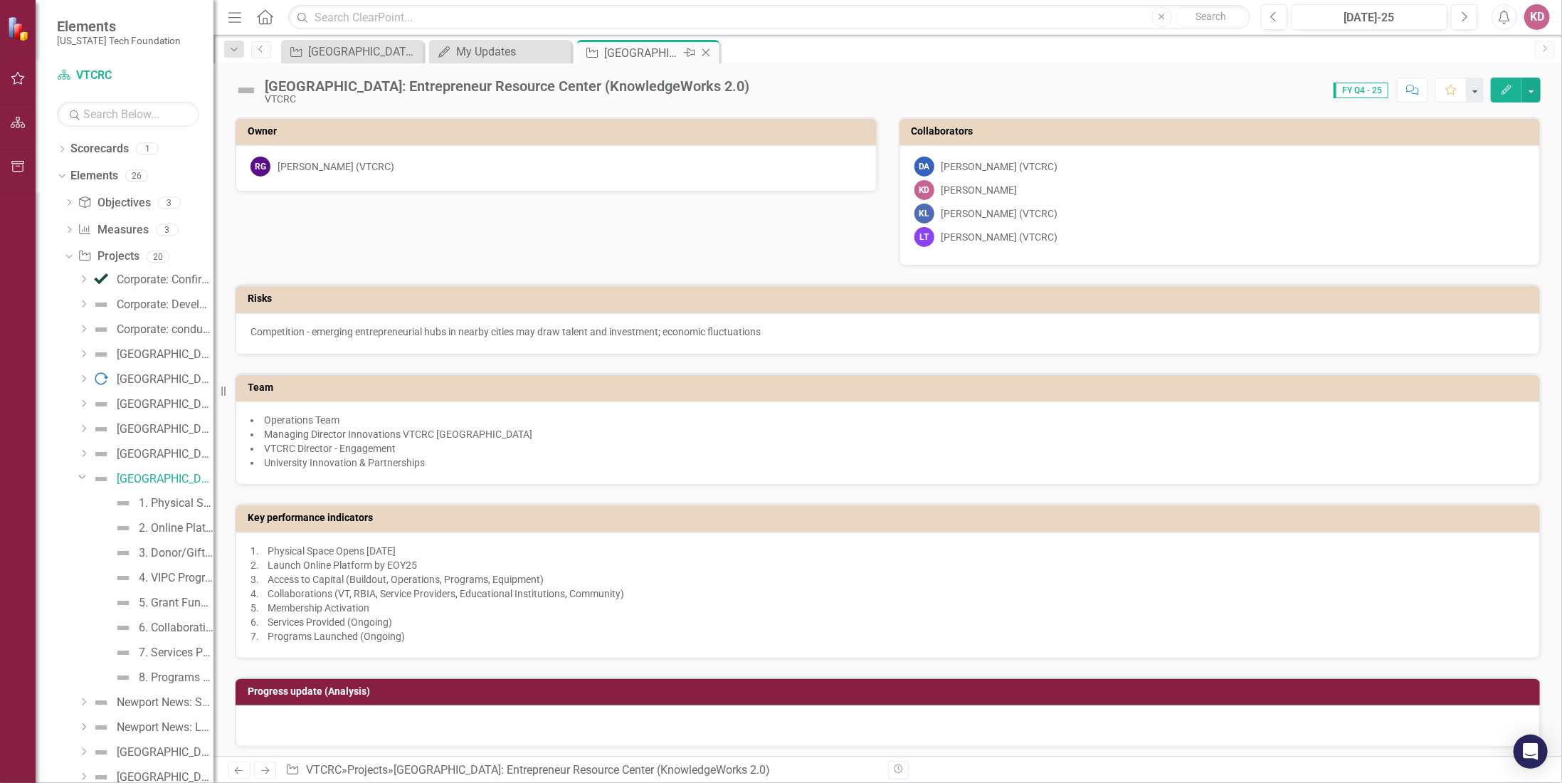
click at [705, 51] on icon at bounding box center [706, 53] width 8 height 8
